Goal: Task Accomplishment & Management: Use online tool/utility

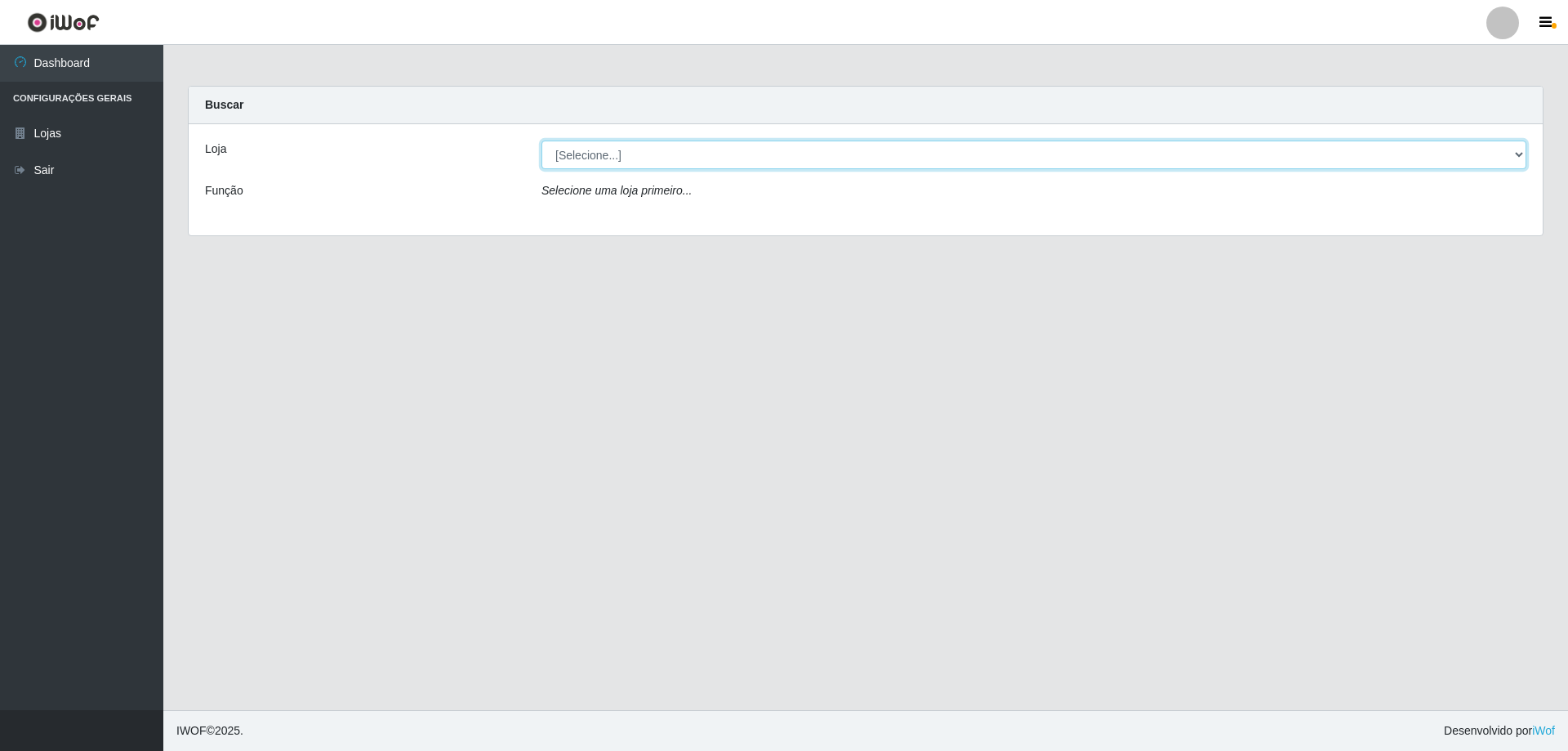
click at [607, 160] on select "[Selecione...] Atacado Vem - [STREET_ADDRESS]" at bounding box center [1034, 154] width 985 height 29
select select "461"
click at [541, 140] on select "[Selecione...] Atacado Vem - [STREET_ADDRESS]" at bounding box center [1034, 154] width 985 height 29
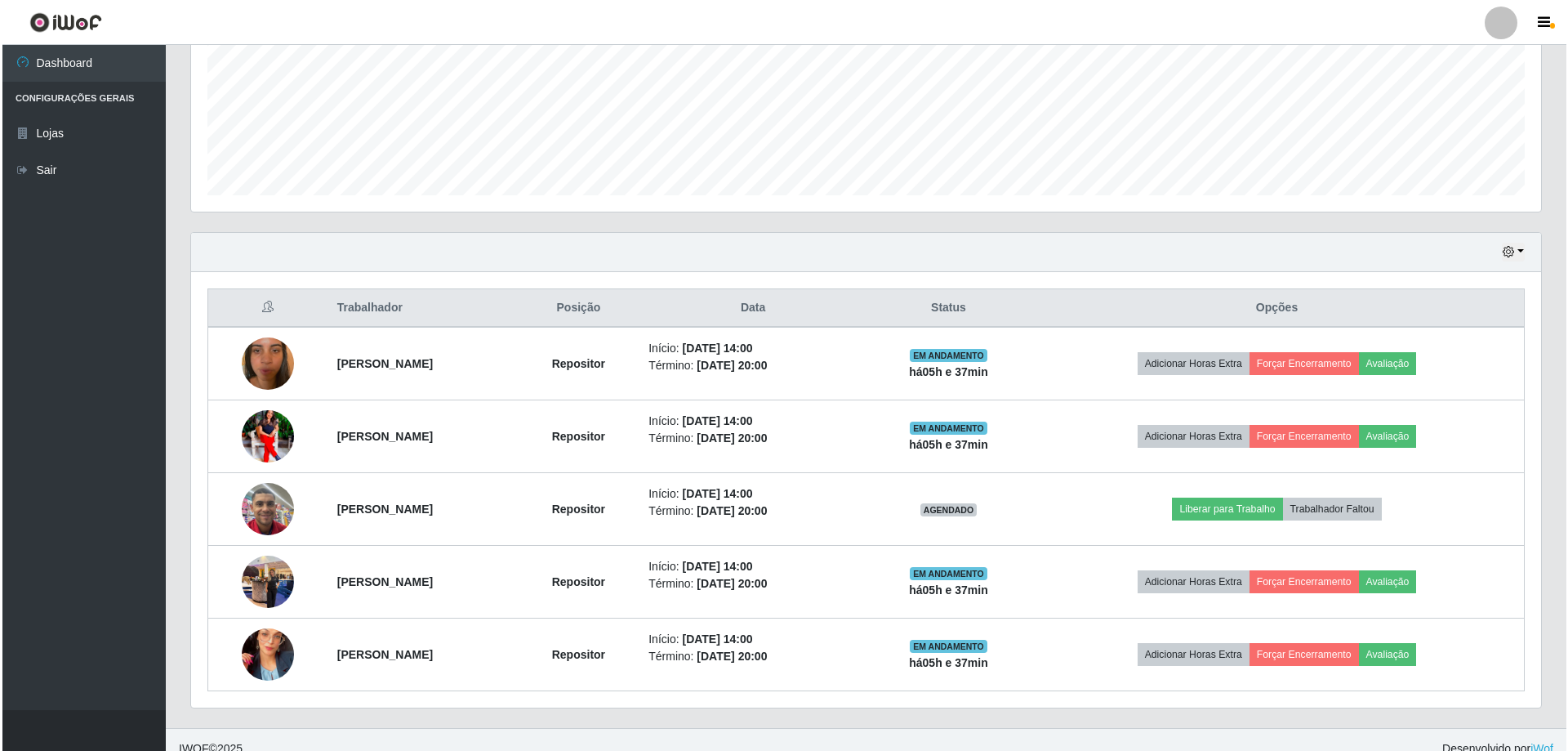
scroll to position [406, 0]
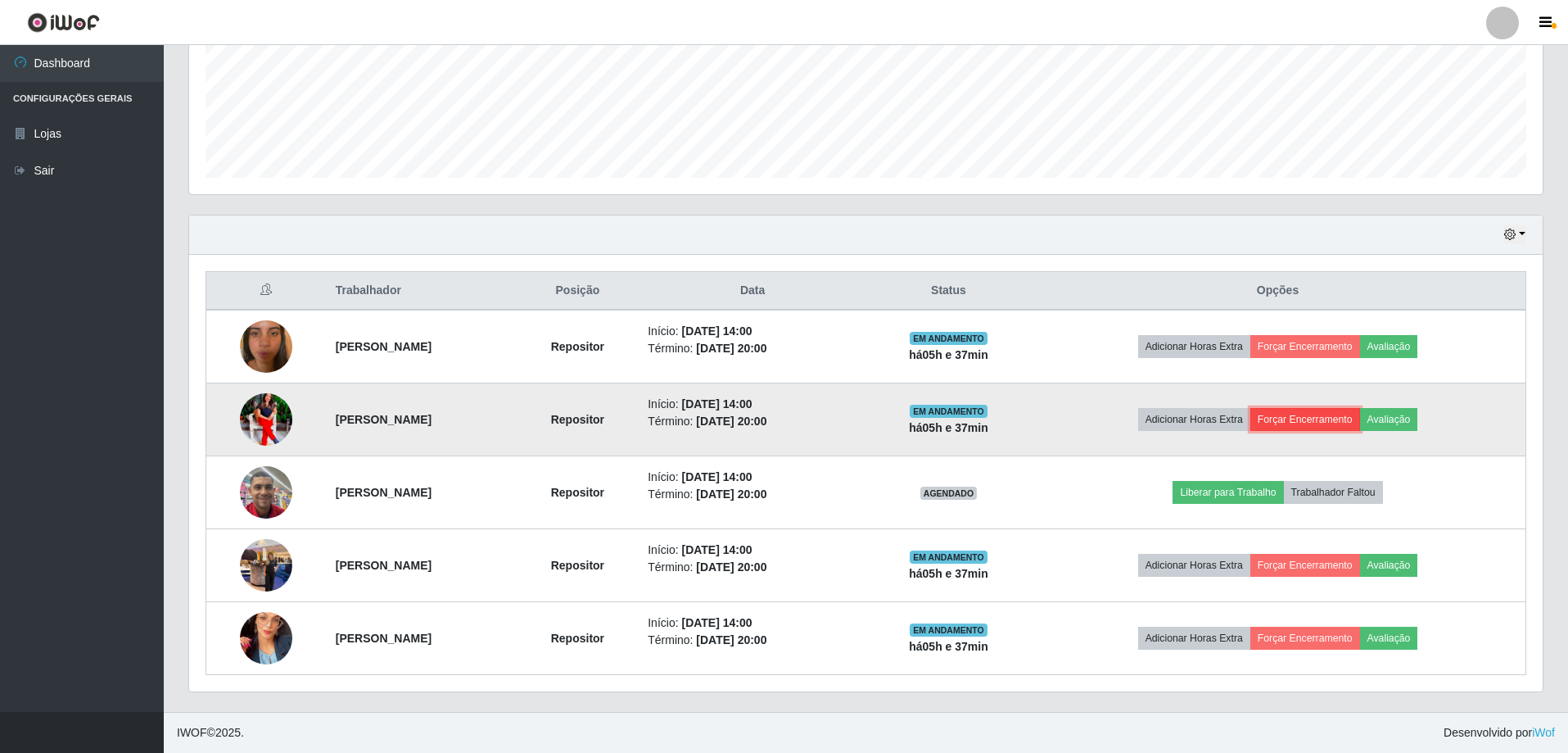
click at [1347, 416] on button "Forçar Encerramento" at bounding box center [1305, 418] width 110 height 23
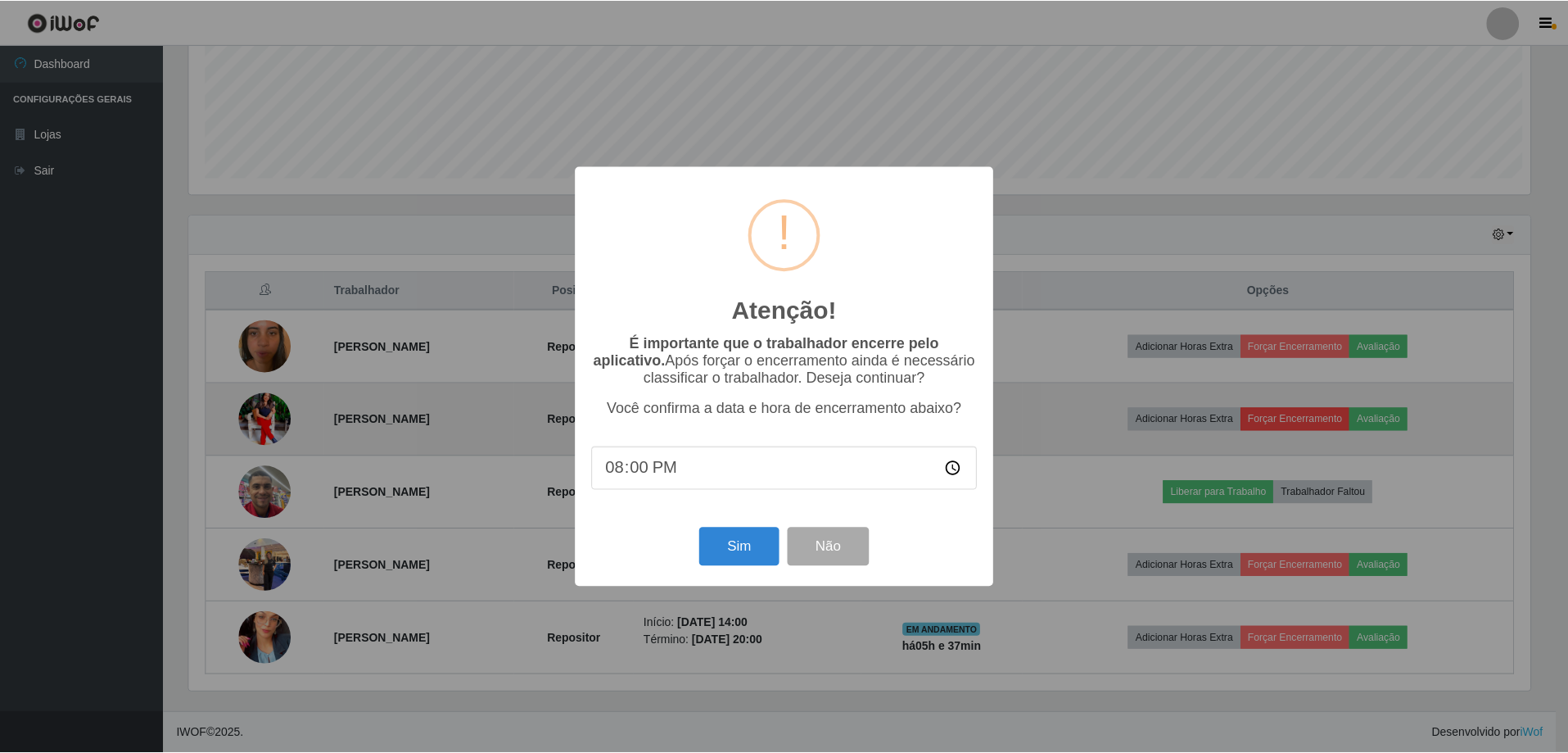
scroll to position [340, 1346]
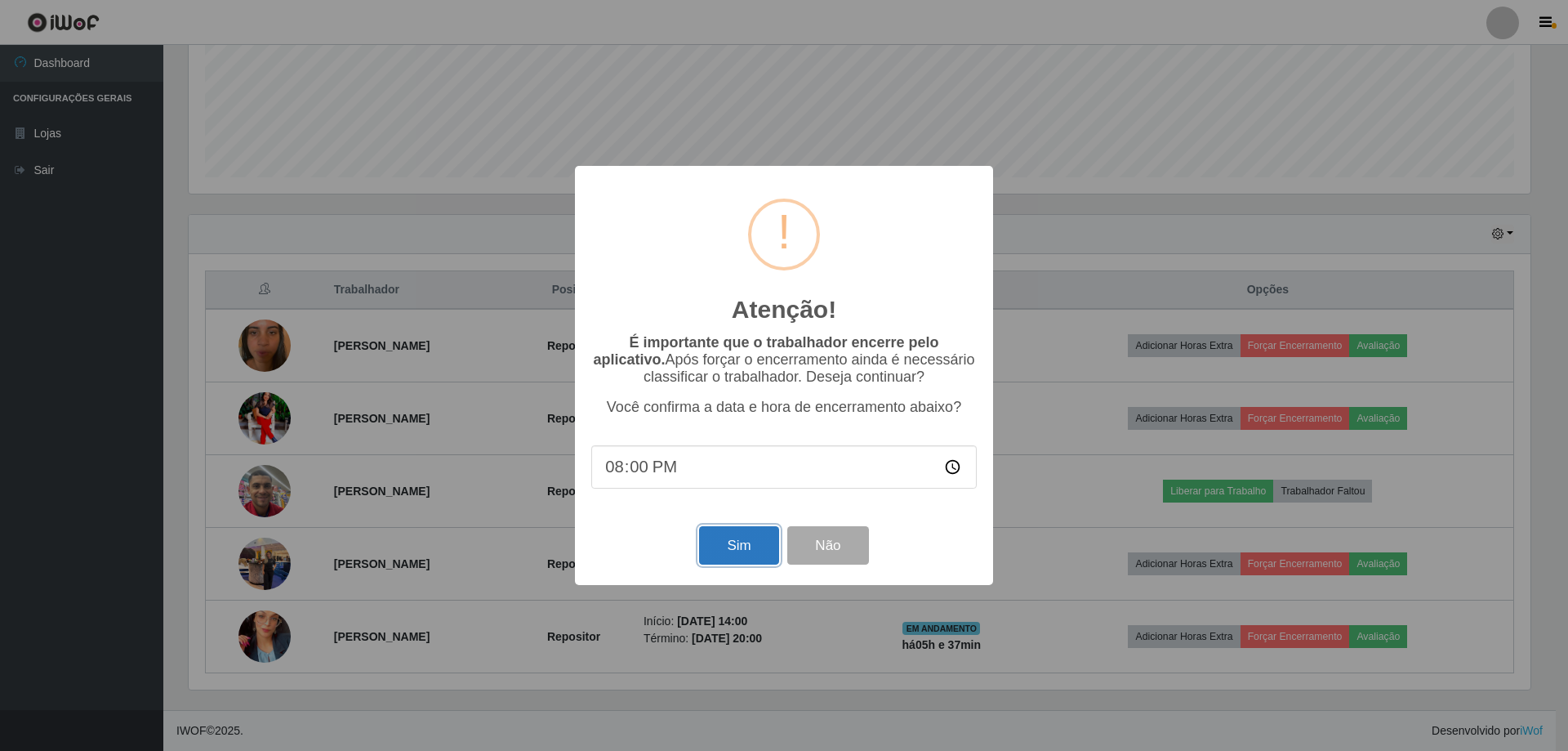
click at [742, 558] on button "Sim" at bounding box center [739, 544] width 79 height 39
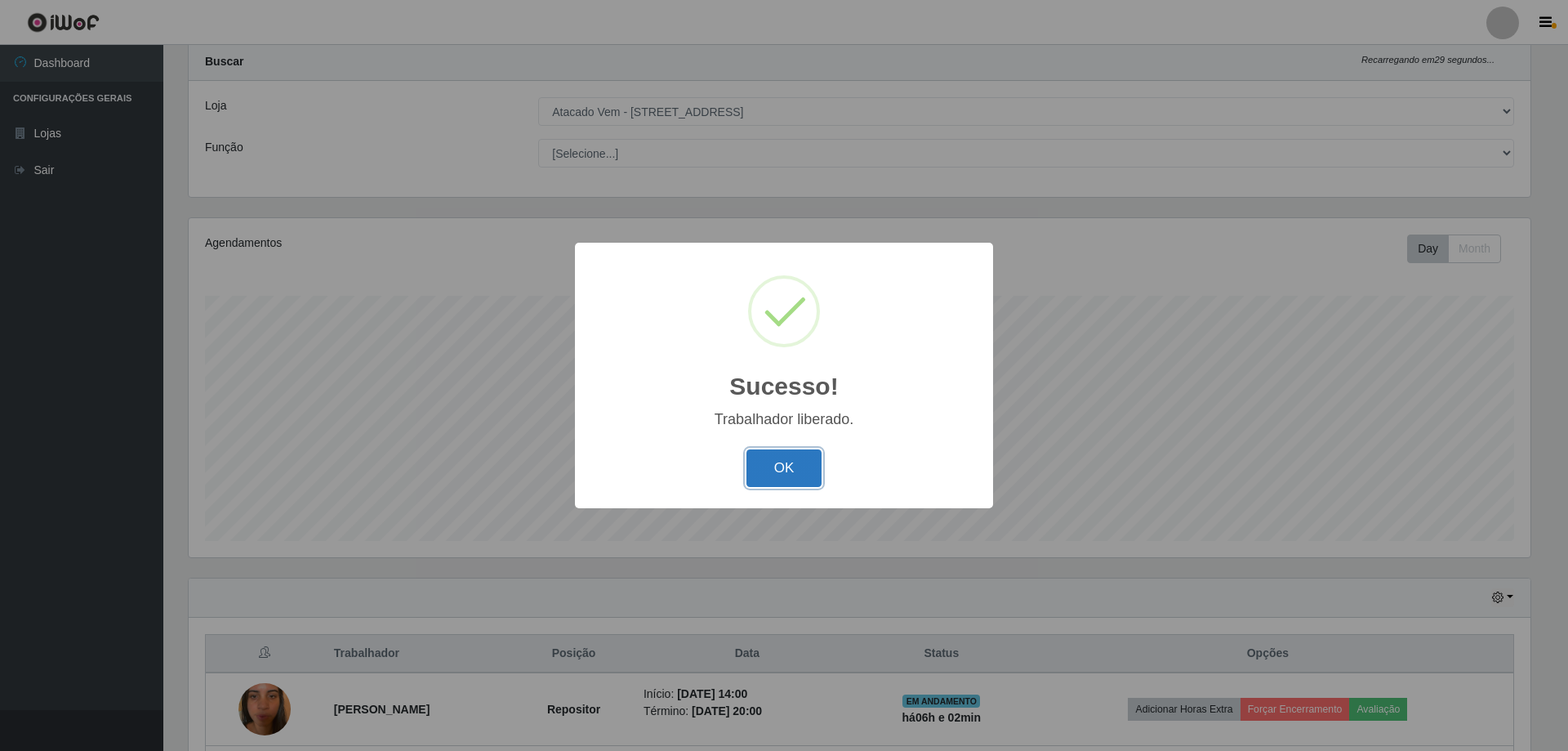
click at [801, 462] on button "OK" at bounding box center [784, 468] width 75 height 39
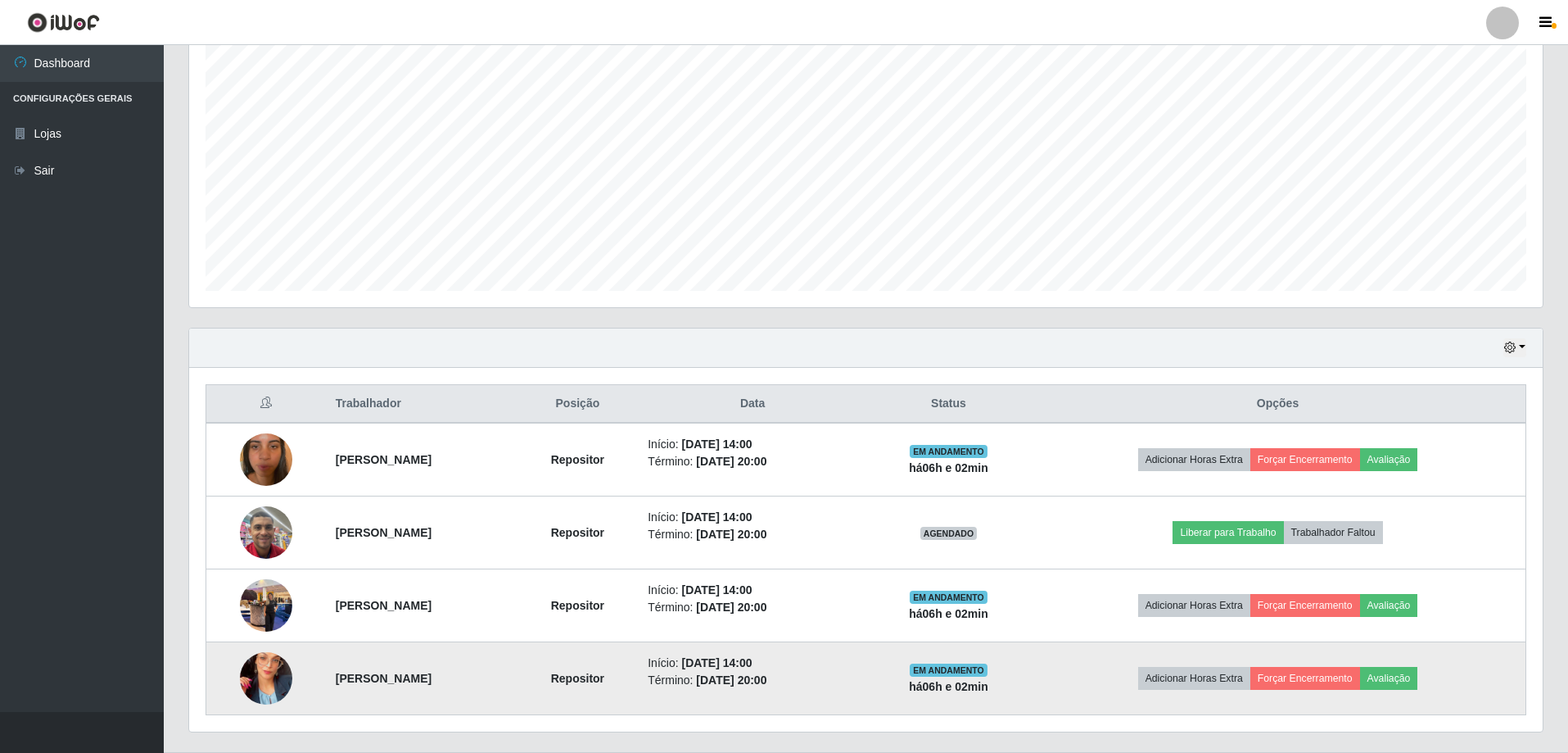
scroll to position [335, 0]
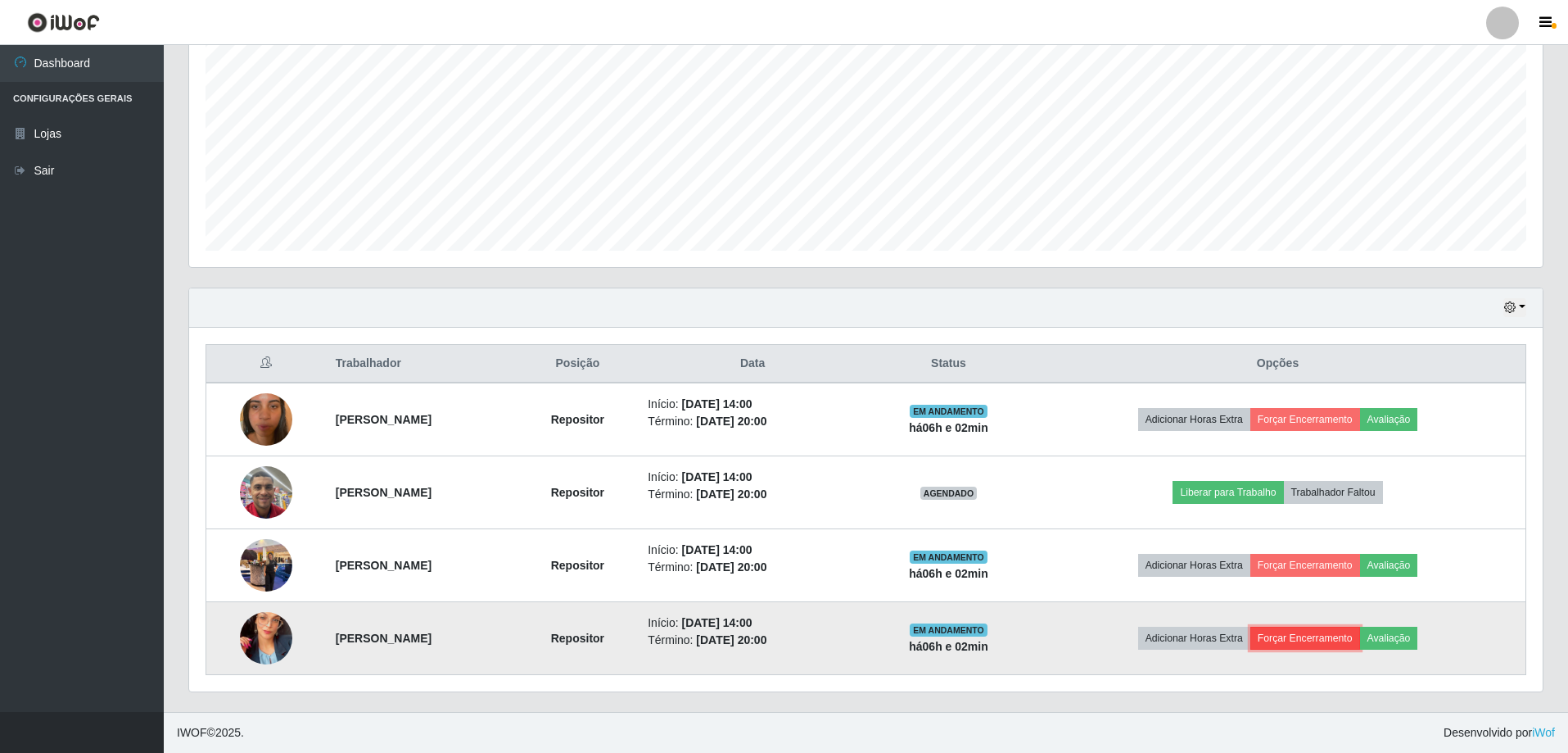
click at [1314, 633] on button "Forçar Encerramento" at bounding box center [1305, 637] width 110 height 23
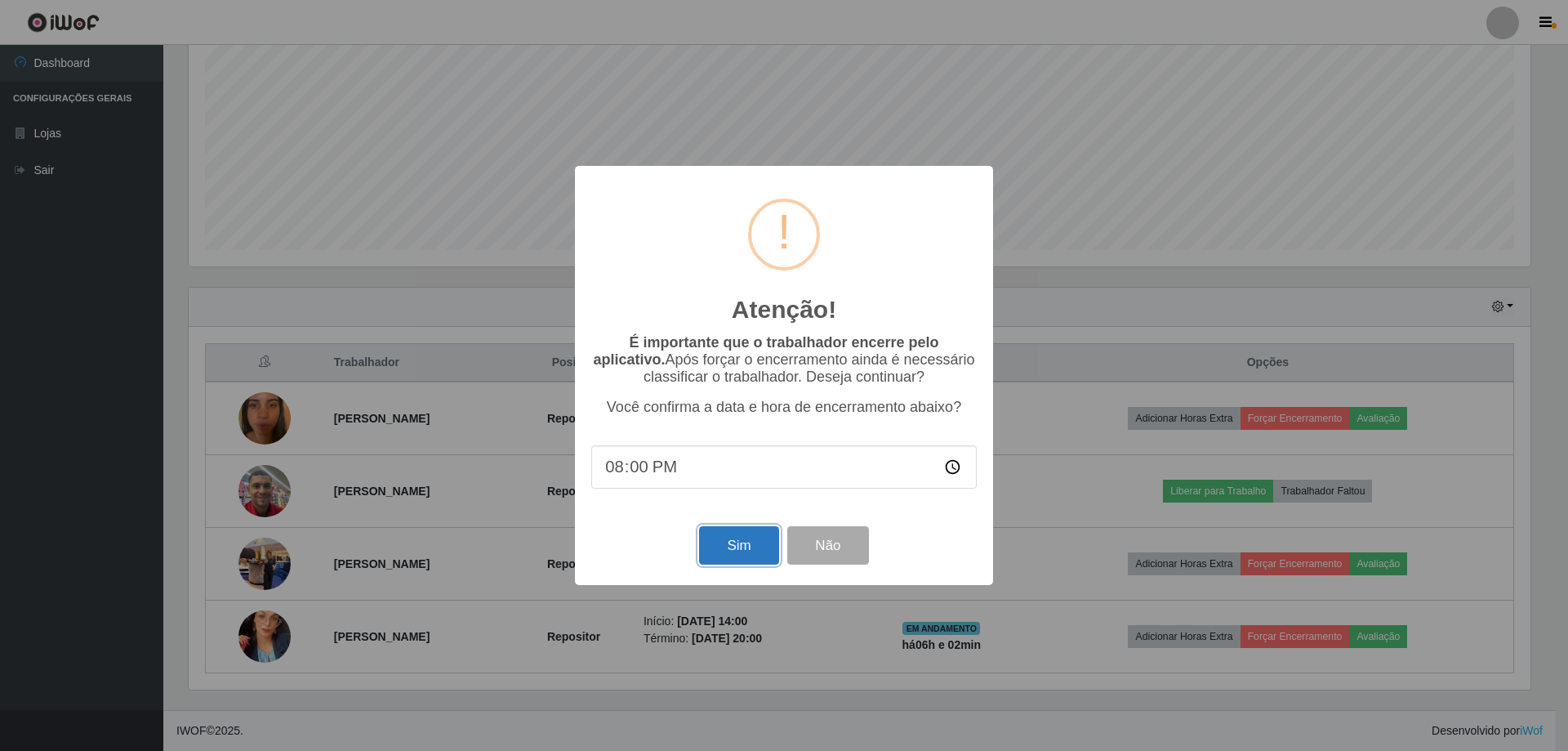
click at [731, 537] on button "Sim" at bounding box center [739, 544] width 79 height 39
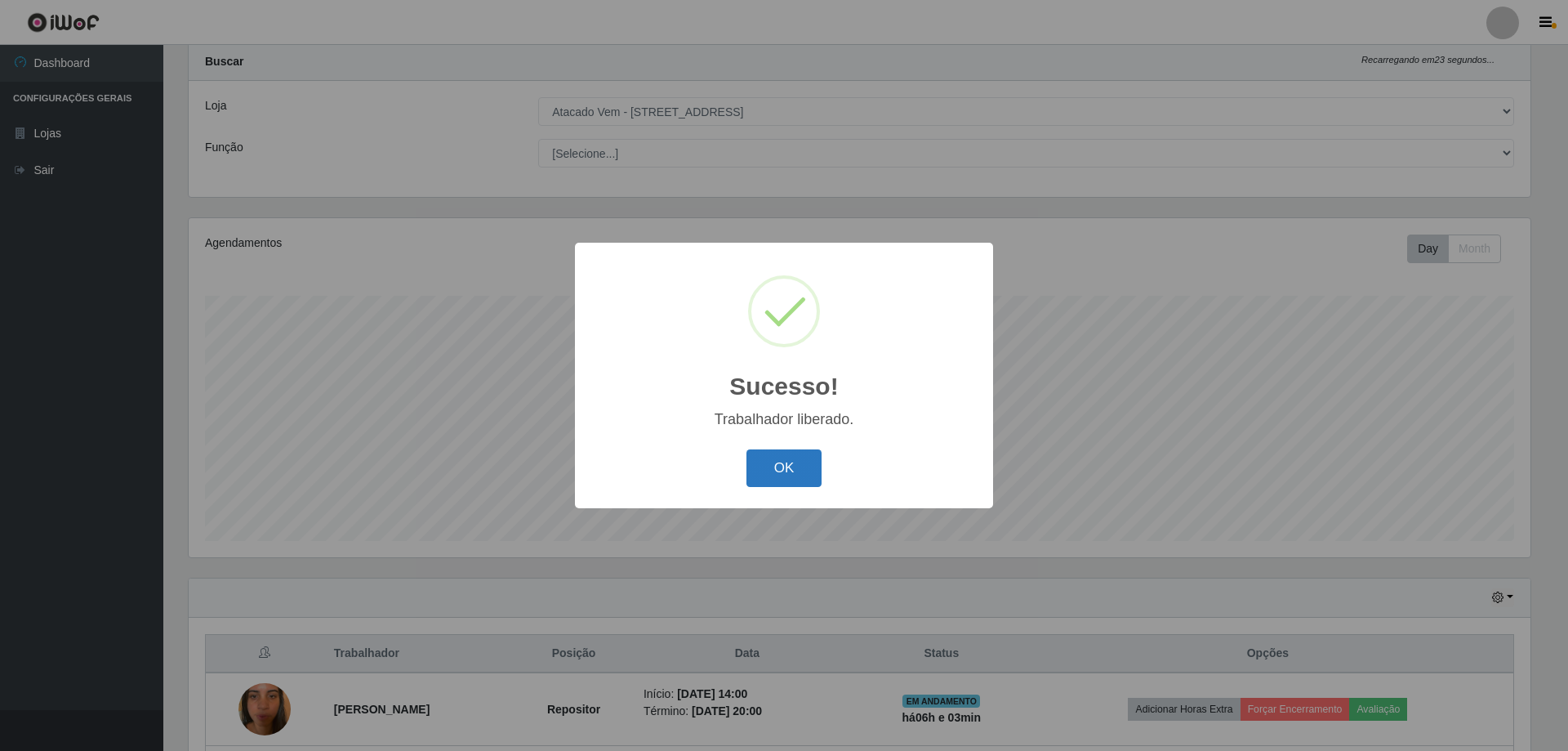
click at [792, 462] on button "OK" at bounding box center [784, 468] width 75 height 39
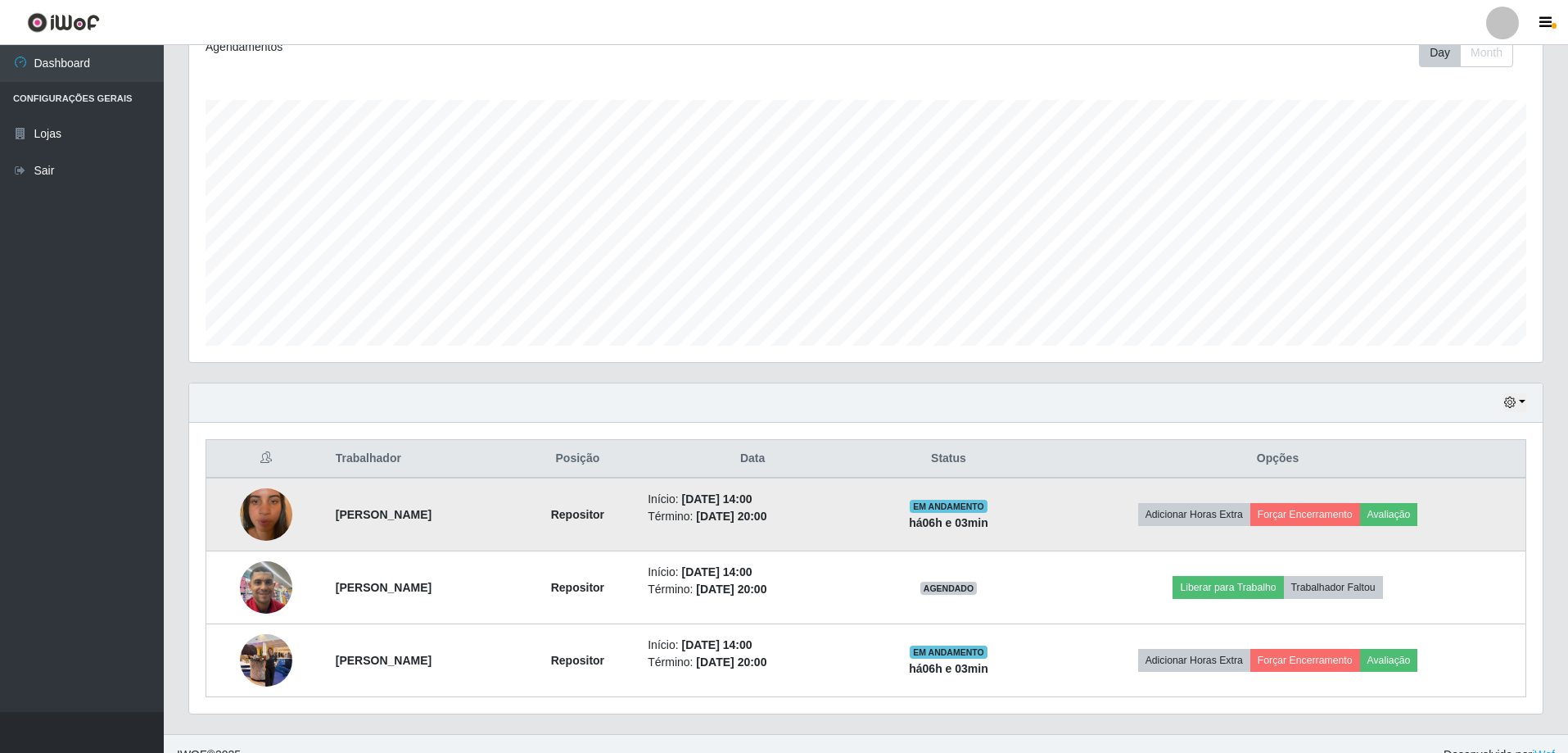
scroll to position [262, 0]
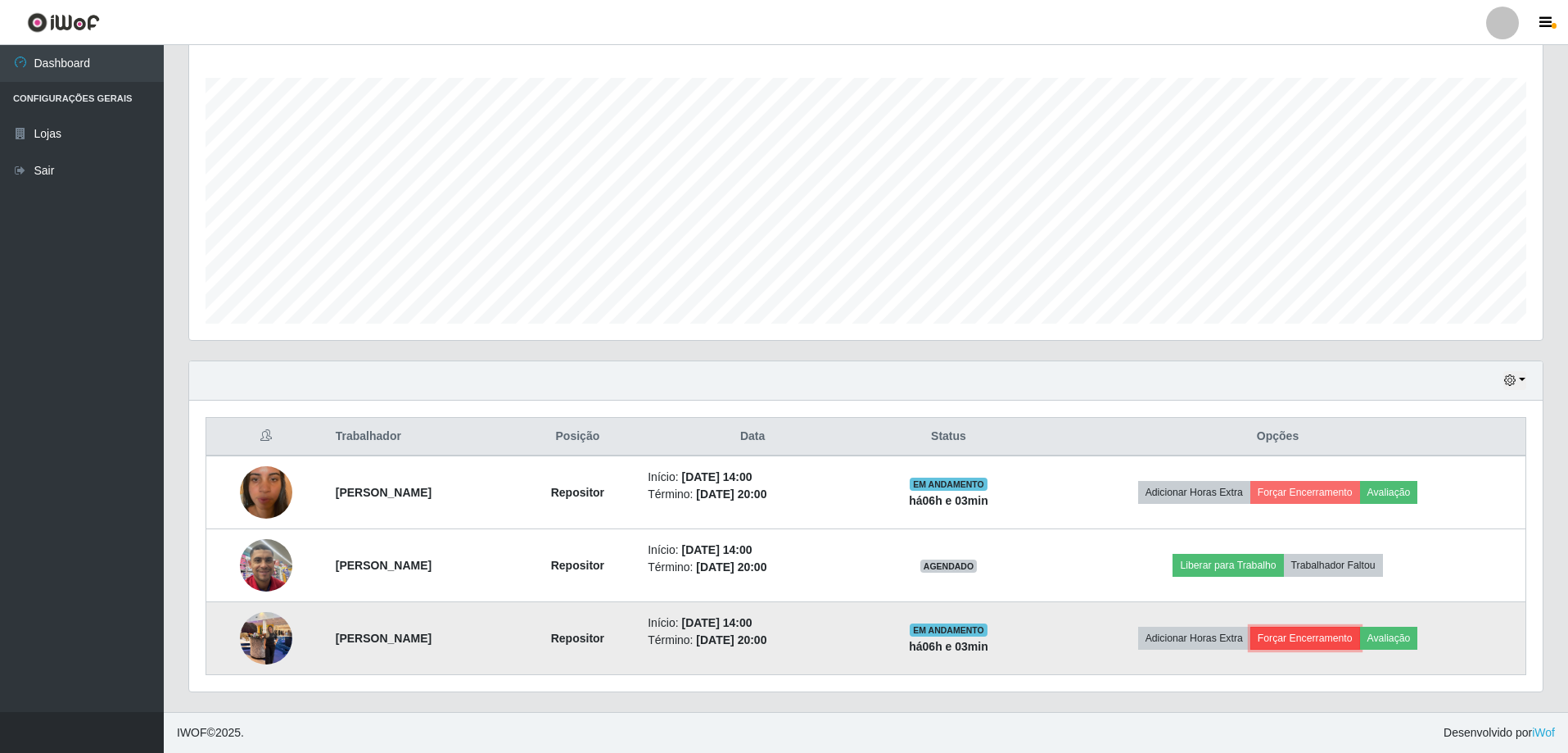
click at [1344, 636] on button "Forçar Encerramento" at bounding box center [1305, 637] width 110 height 23
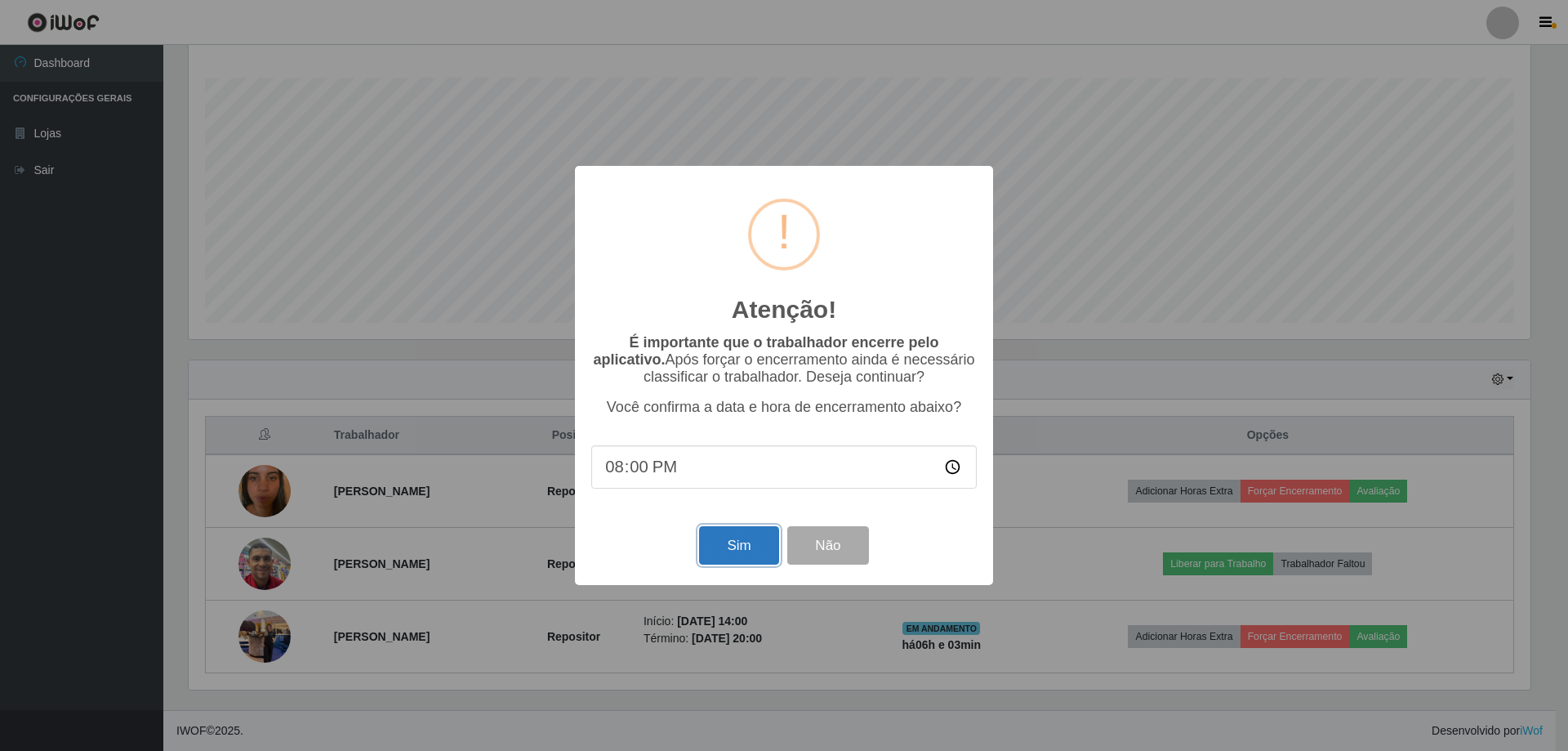
click at [723, 537] on button "Sim" at bounding box center [739, 544] width 79 height 39
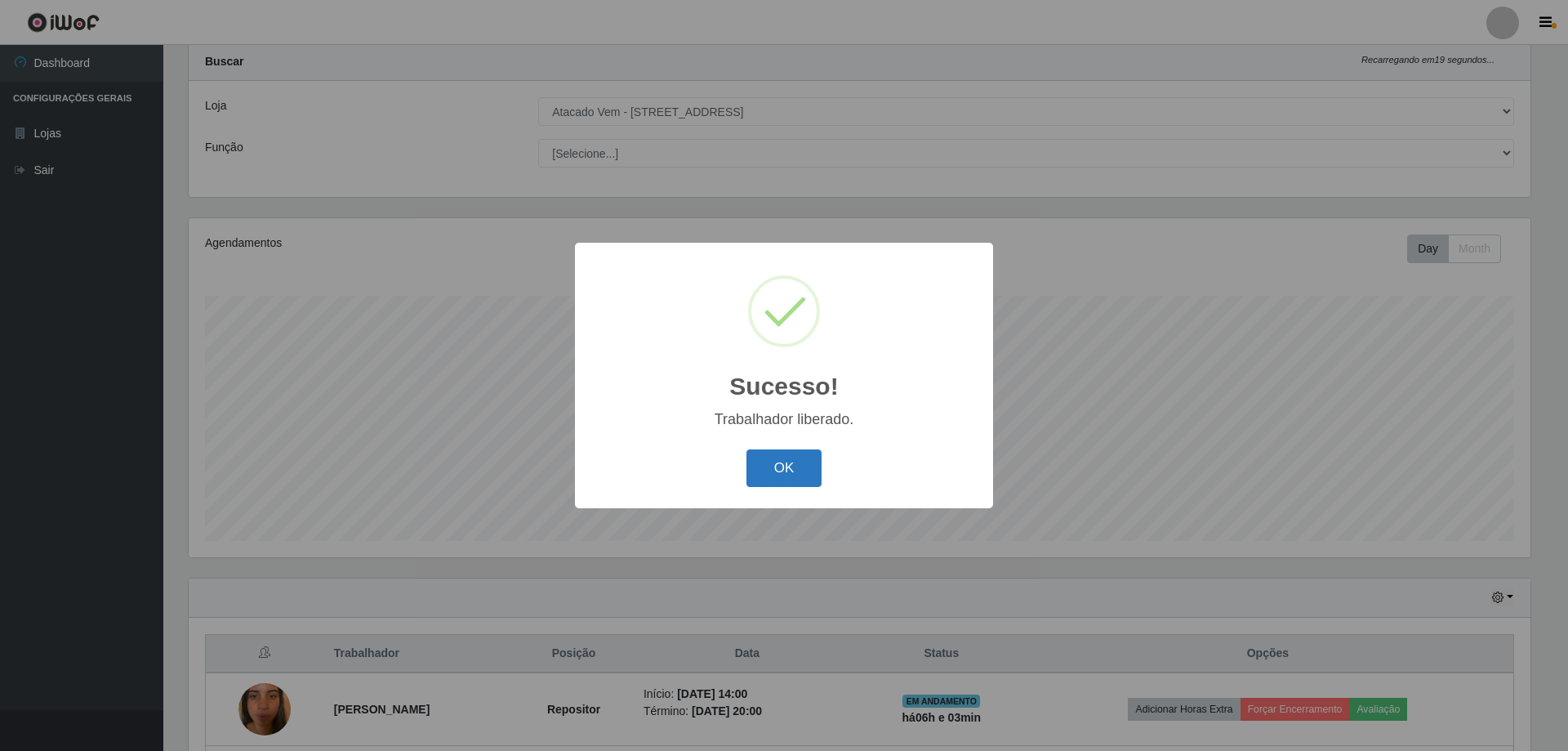
click at [784, 464] on button "OK" at bounding box center [784, 468] width 75 height 39
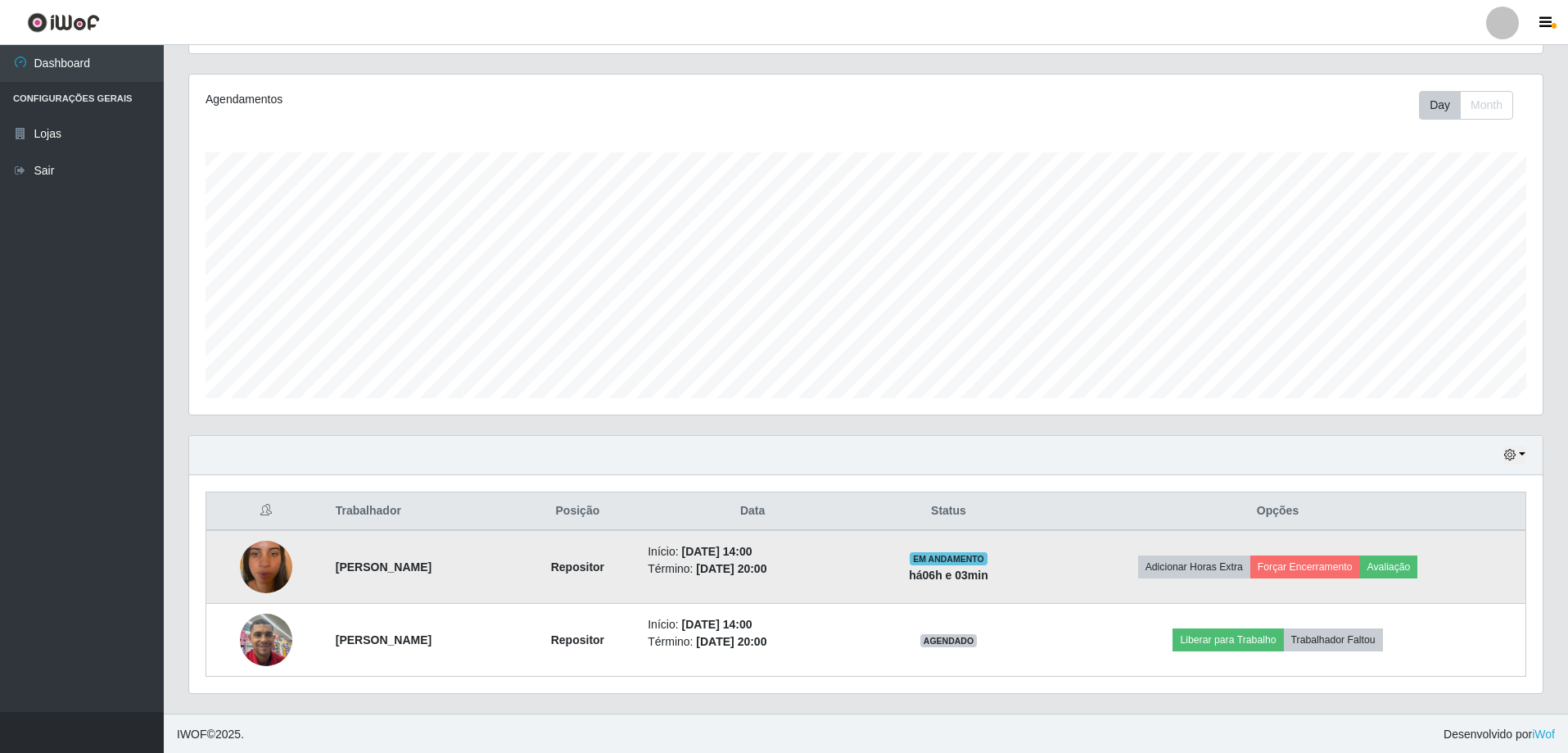
scroll to position [189, 0]
click at [1309, 567] on button "Forçar Encerramento" at bounding box center [1305, 565] width 110 height 23
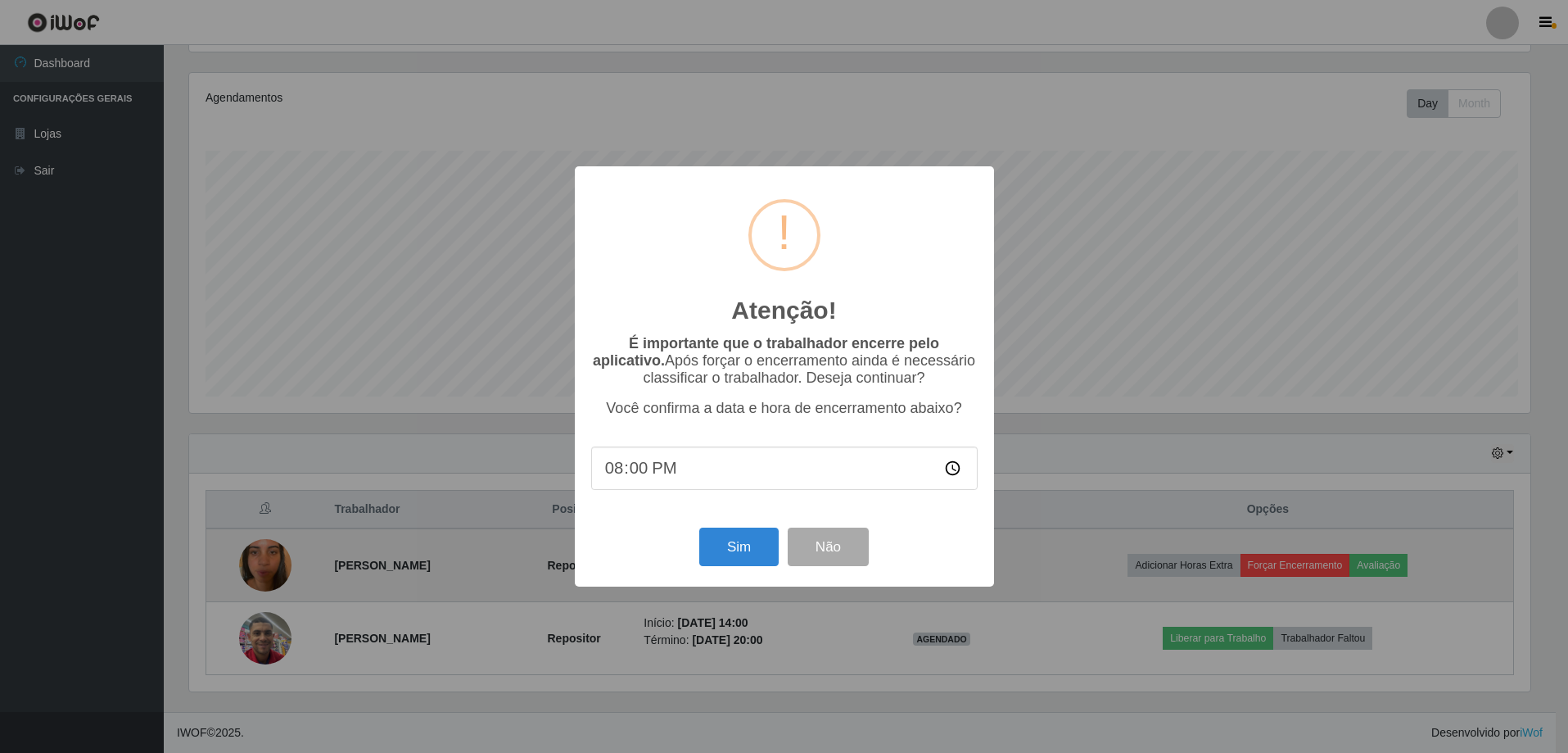
scroll to position [340, 1346]
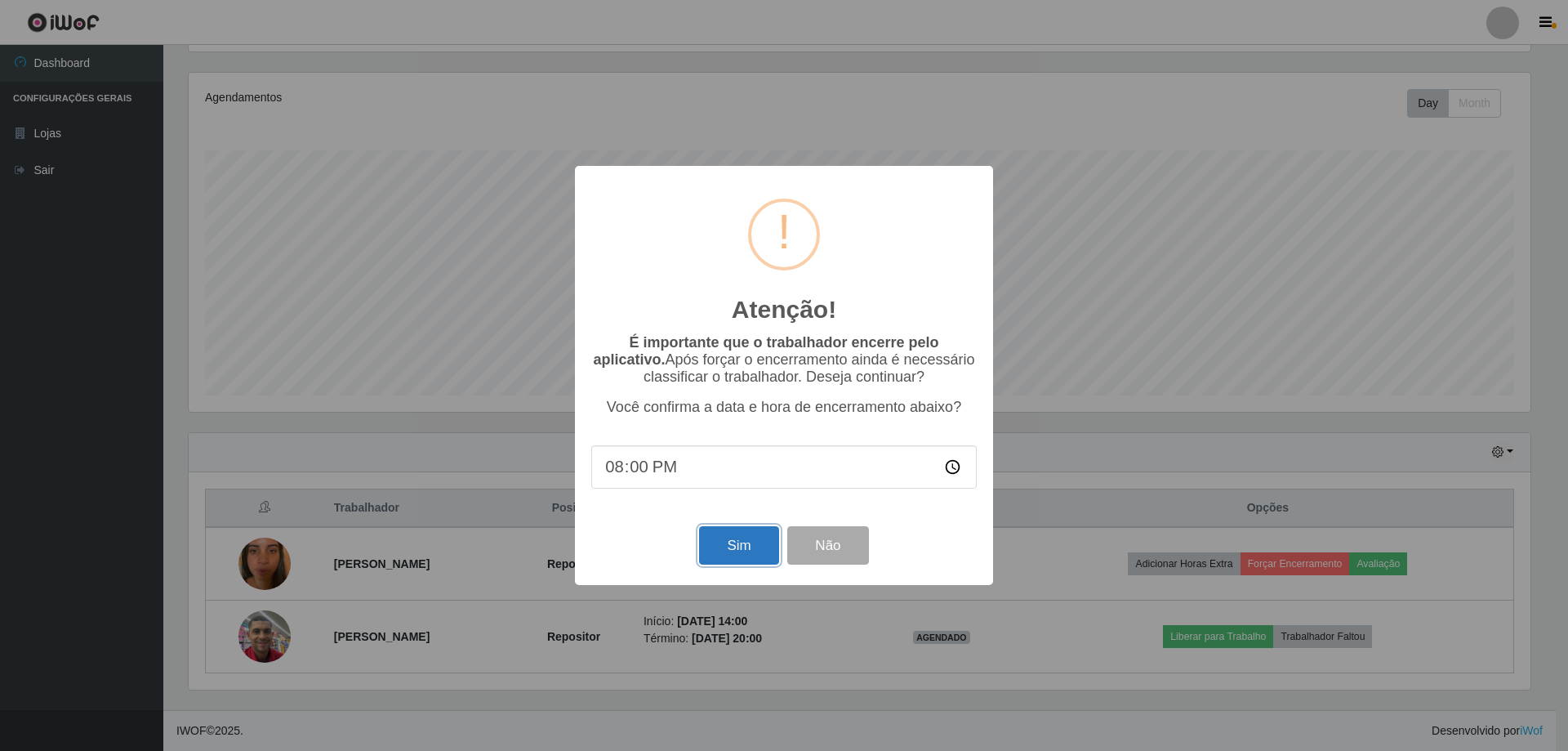
click at [753, 548] on button "Sim" at bounding box center [739, 544] width 79 height 39
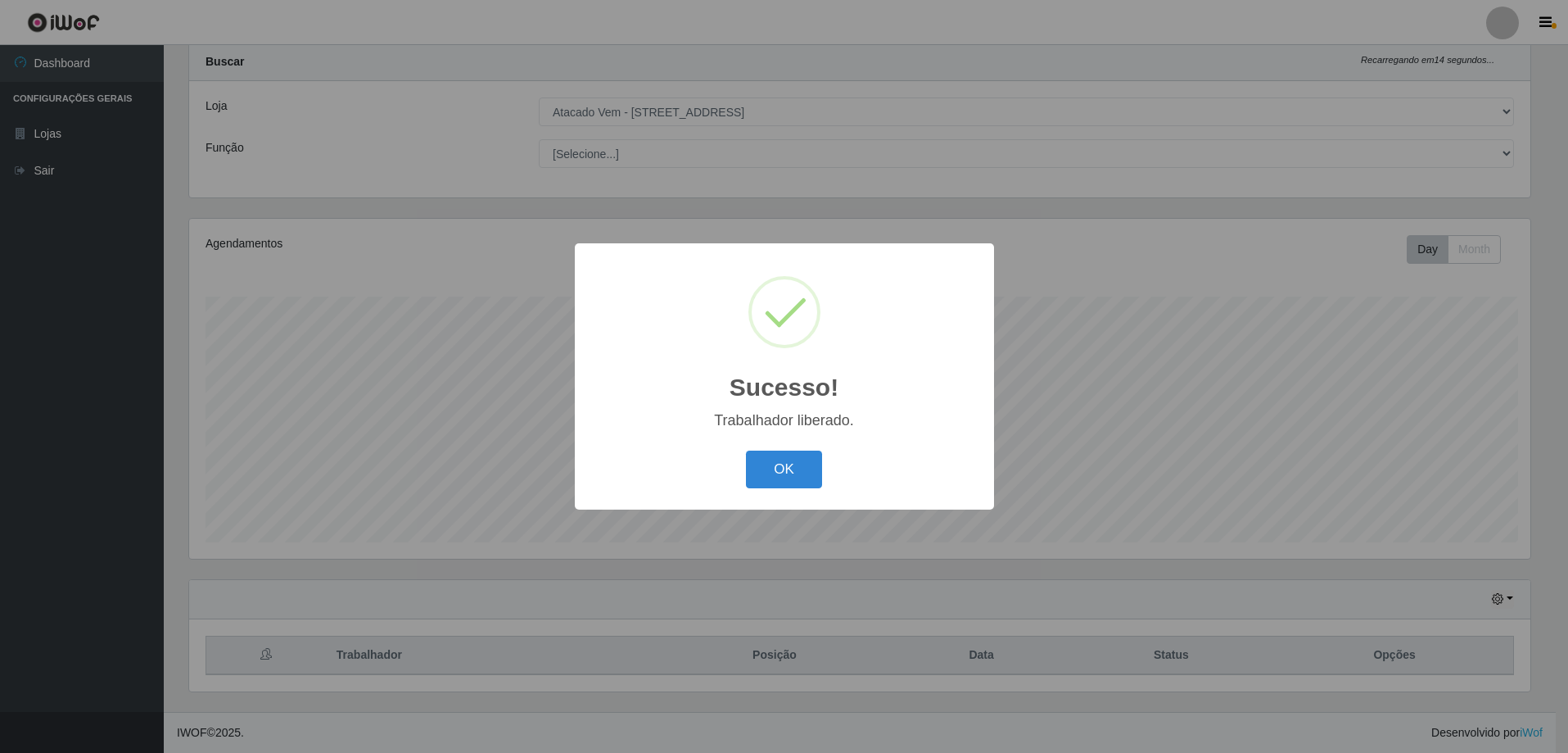
scroll to position [0, 0]
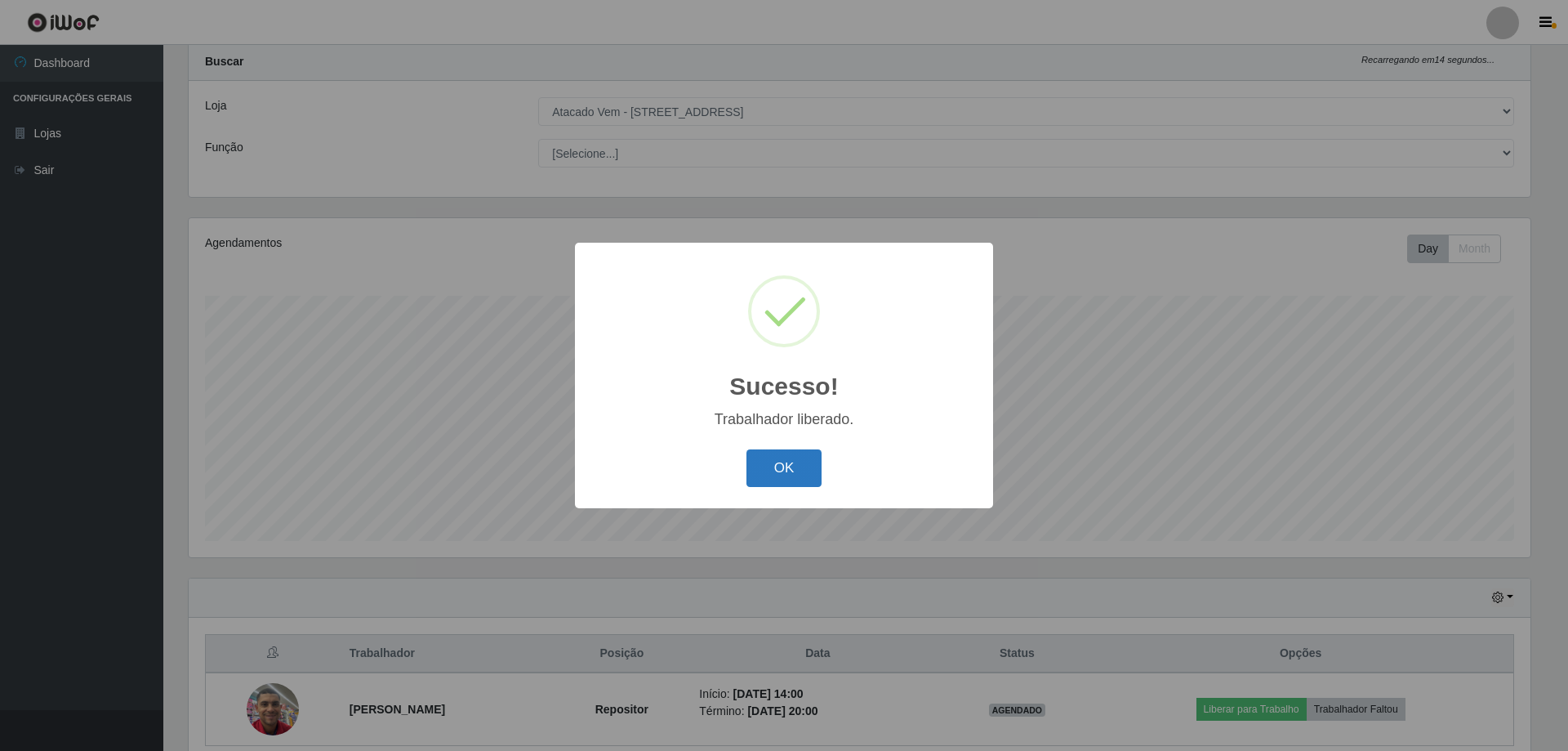
click at [774, 488] on button "OK" at bounding box center [784, 468] width 75 height 39
